Goal: Task Accomplishment & Management: Manage account settings

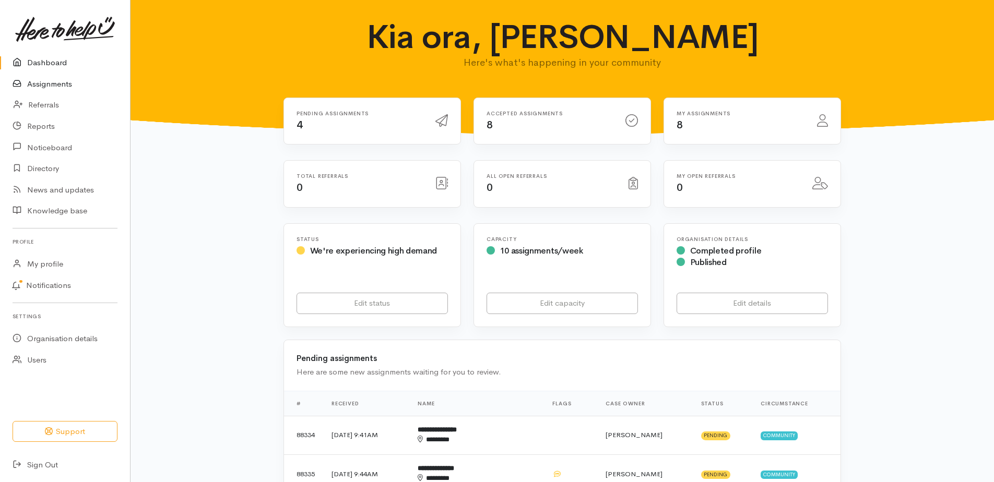
click at [44, 91] on link "Assignments" at bounding box center [65, 84] width 130 height 21
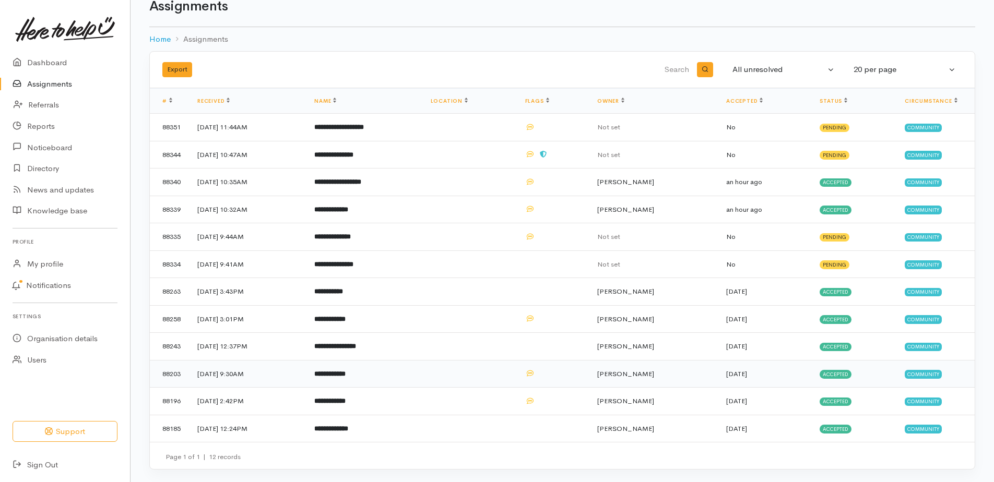
scroll to position [81, 0]
click at [361, 178] on b "**********" at bounding box center [337, 181] width 47 height 7
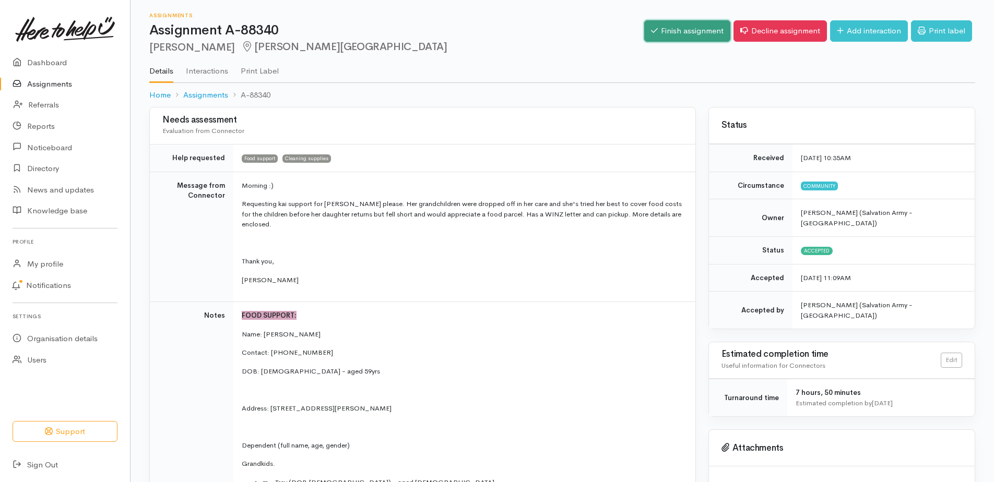
click at [649, 37] on link "Finish assignment" at bounding box center [687, 30] width 86 height 21
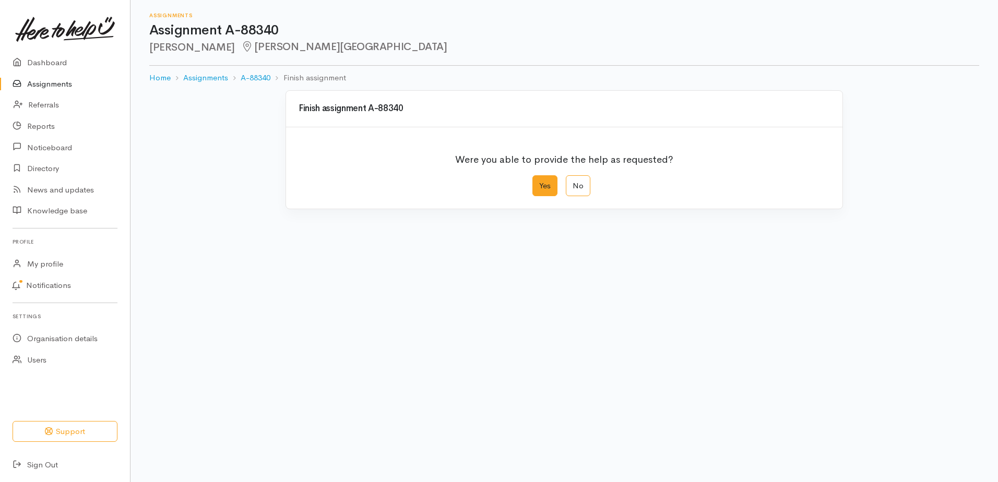
click at [540, 197] on label "Yes" at bounding box center [544, 185] width 25 height 21
click at [539, 182] on input "Yes" at bounding box center [535, 178] width 7 height 7
radio input "true"
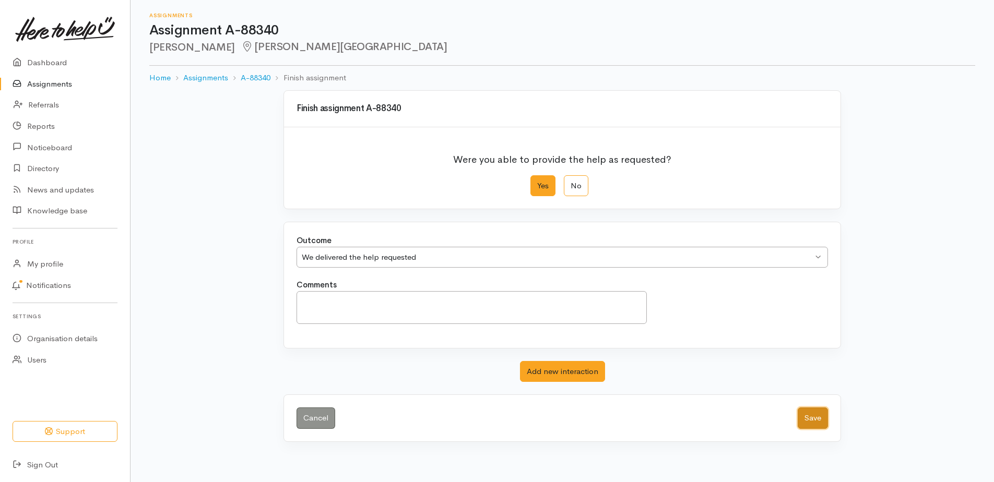
click at [804, 429] on button "Save" at bounding box center [812, 418] width 30 height 21
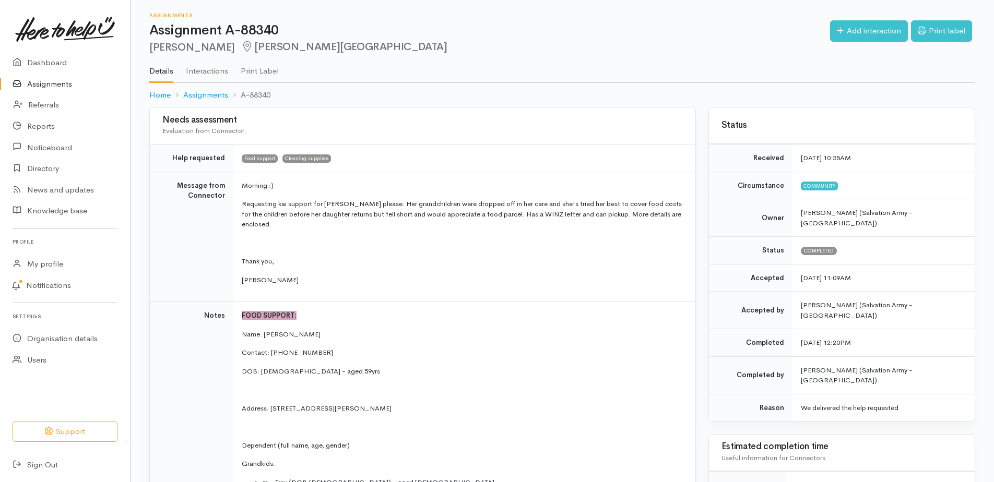
click at [63, 90] on link "Assignments" at bounding box center [65, 84] width 130 height 21
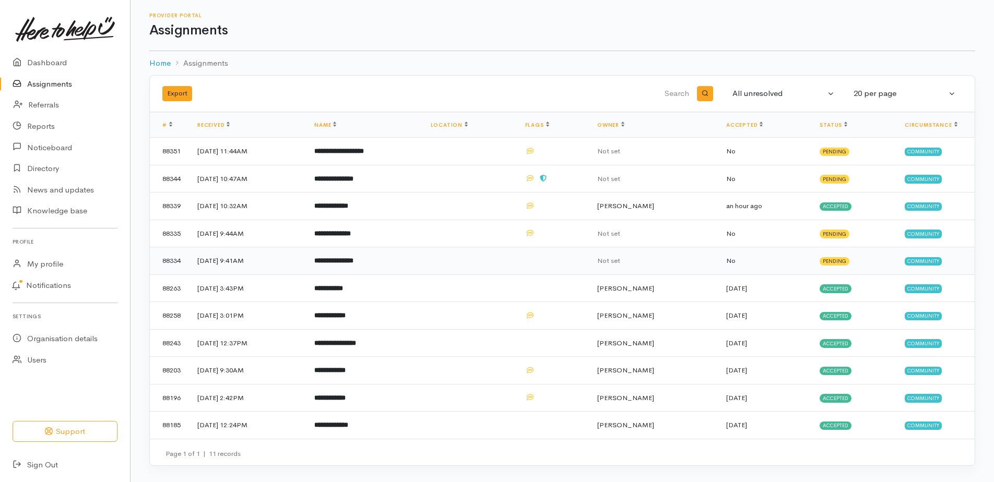
click at [353, 264] on b "**********" at bounding box center [333, 260] width 39 height 7
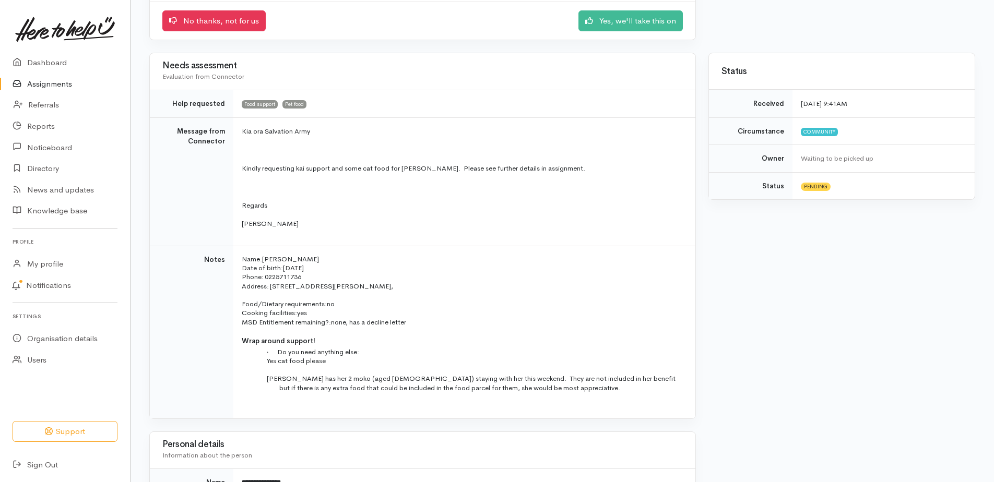
scroll to position [157, 0]
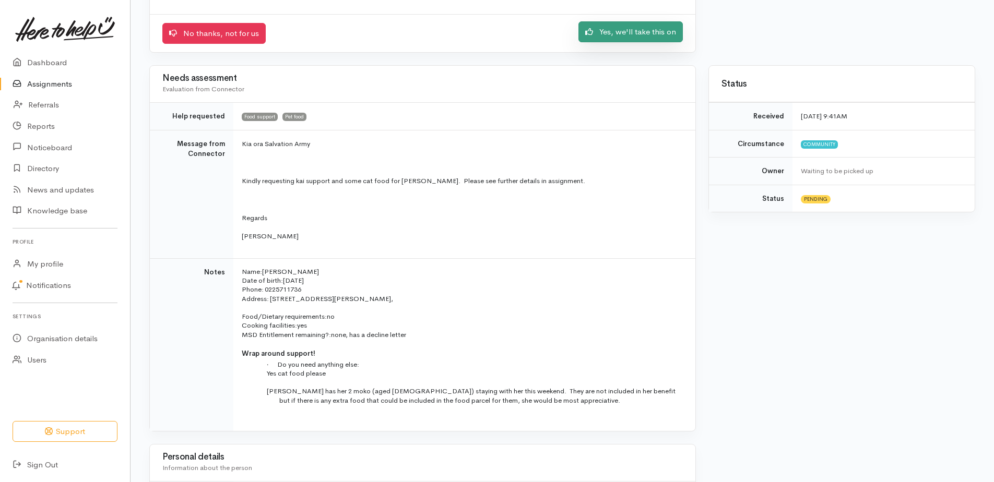
click at [638, 43] on link "Yes, we'll take this on" at bounding box center [630, 31] width 104 height 21
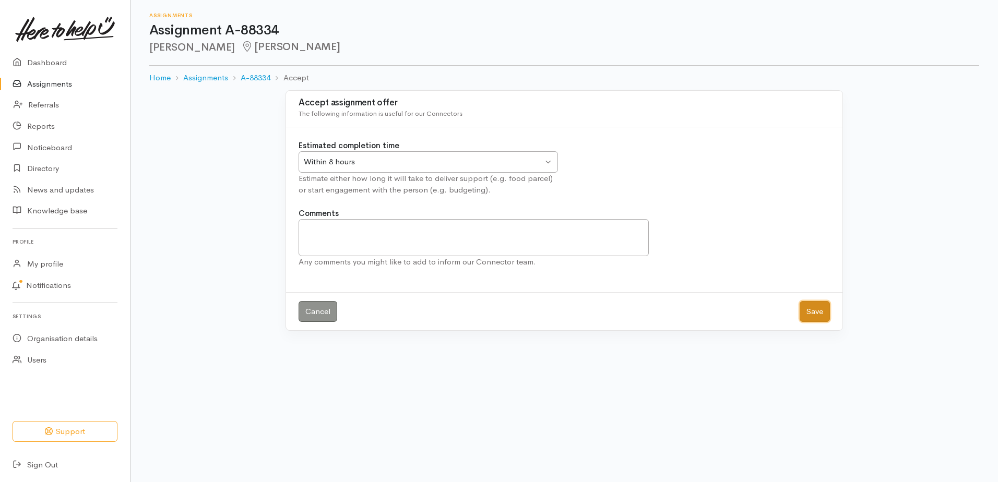
click at [805, 322] on button "Save" at bounding box center [814, 311] width 30 height 21
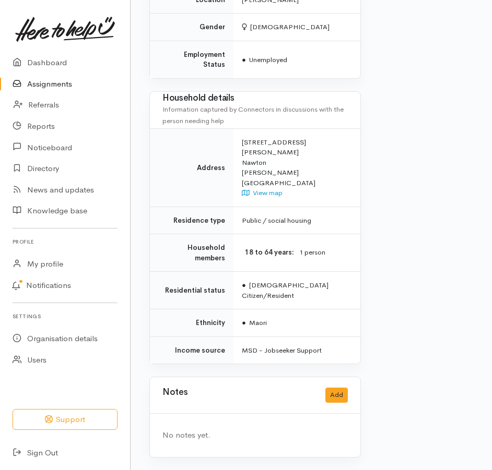
scroll to position [861, 0]
click at [333, 392] on button "Add" at bounding box center [336, 395] width 22 height 15
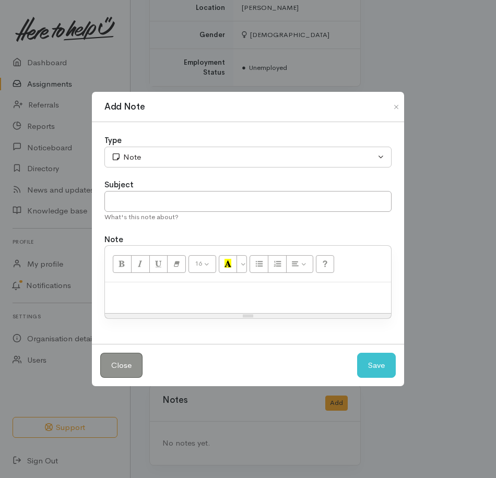
click at [160, 296] on p at bounding box center [248, 294] width 276 height 12
click at [370, 372] on button "Save" at bounding box center [376, 366] width 39 height 26
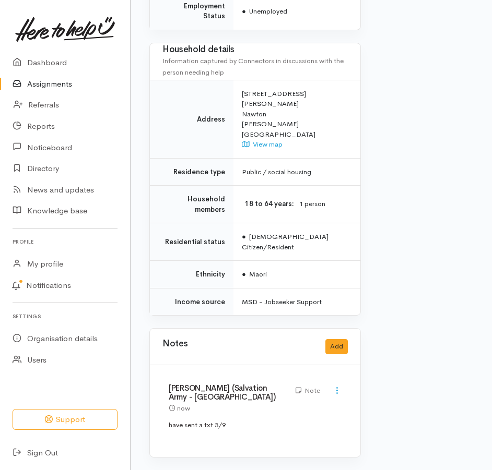
click at [60, 91] on link "Assignments" at bounding box center [65, 84] width 130 height 21
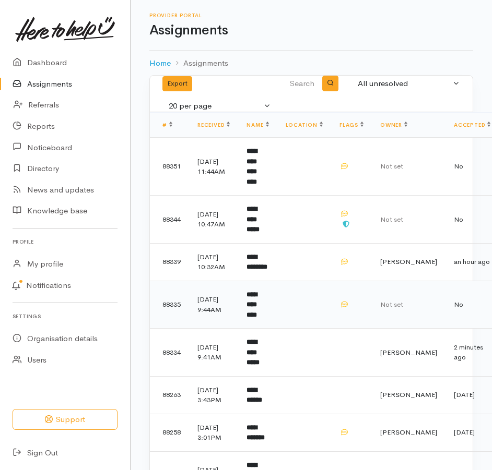
click at [257, 318] on b "**********" at bounding box center [251, 304] width 10 height 27
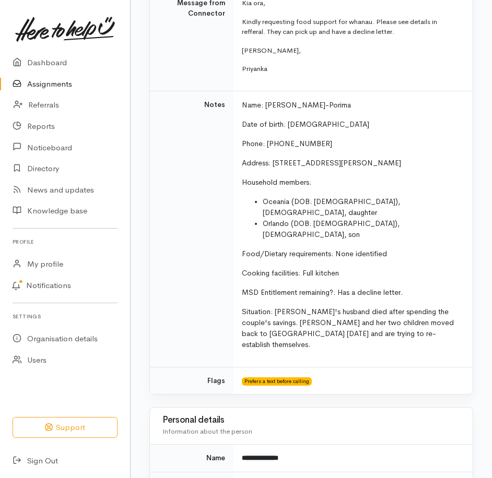
scroll to position [261, 0]
